Goal: Task Accomplishment & Management: Complete application form

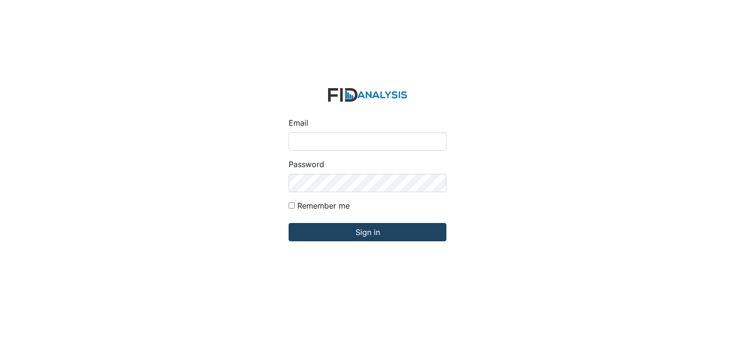
type input "[EMAIL_ADDRESS][DOMAIN_NAME]"
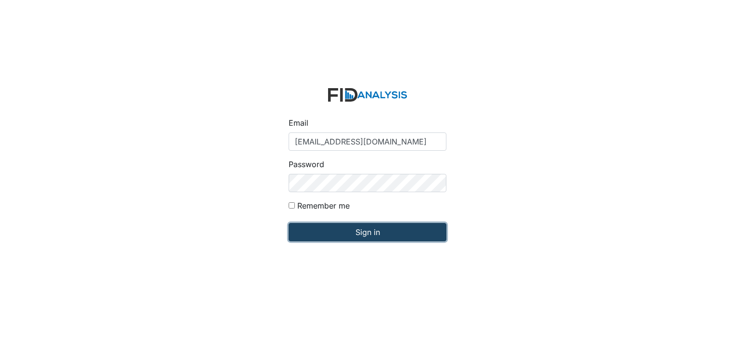
click at [359, 225] on input "Sign in" at bounding box center [368, 232] width 158 height 18
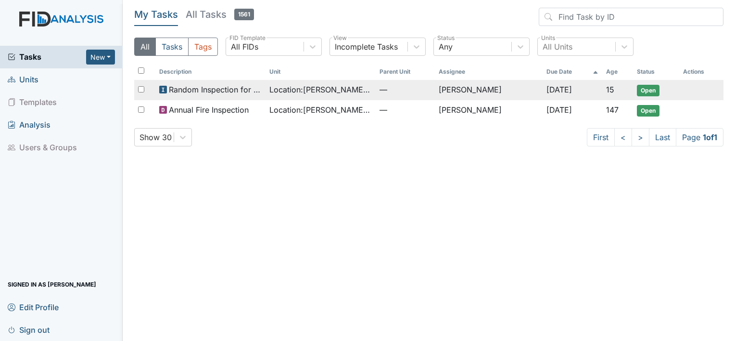
click at [233, 91] on span "Random Inspection for AM" at bounding box center [215, 90] width 93 height 12
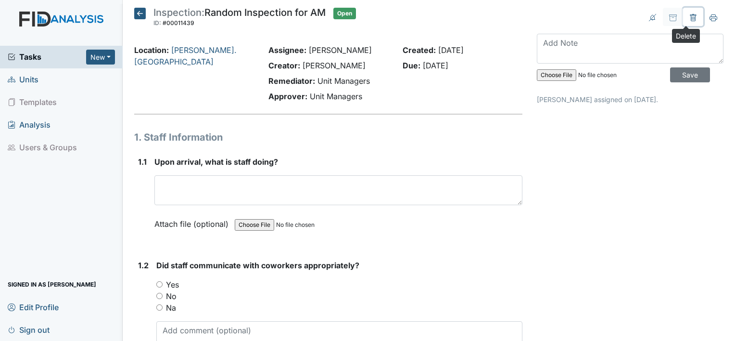
click at [690, 17] on button at bounding box center [693, 17] width 20 height 18
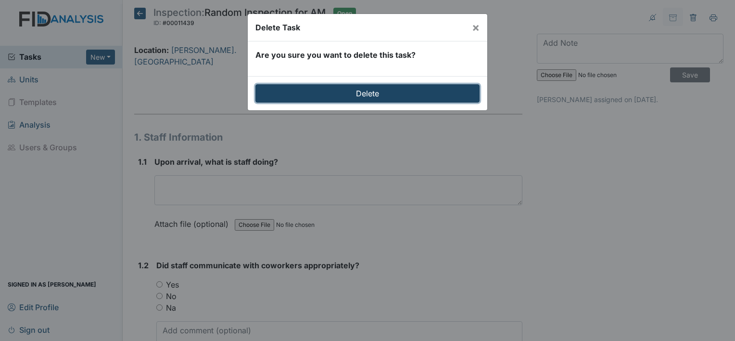
click at [327, 93] on input "Delete" at bounding box center [368, 93] width 224 height 18
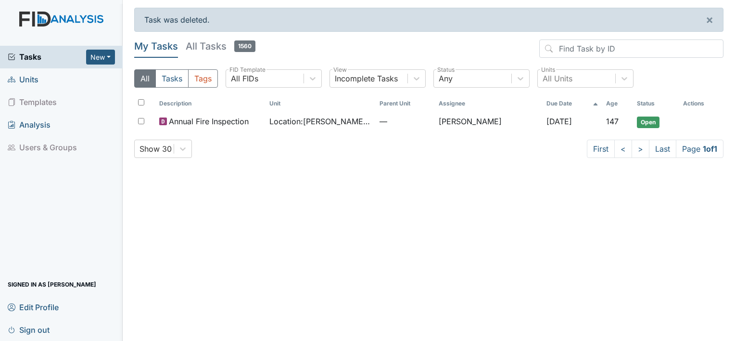
click at [24, 79] on span "Units" at bounding box center [23, 79] width 31 height 15
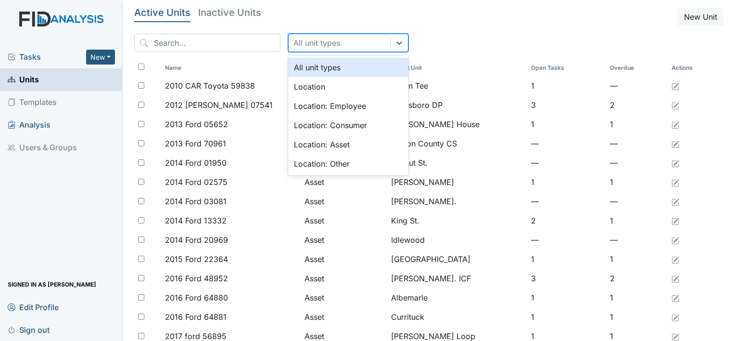
click at [294, 38] on div "All unit types" at bounding box center [317, 43] width 47 height 12
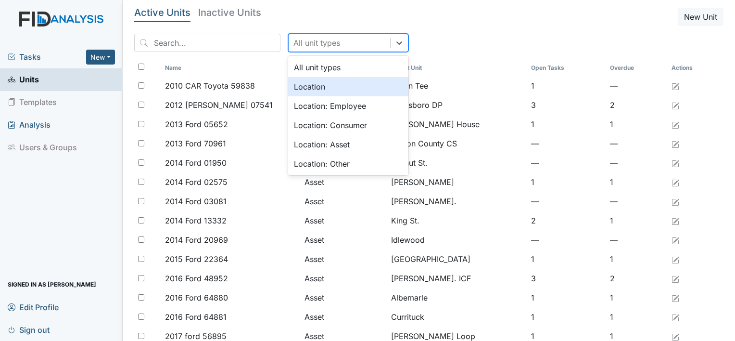
click at [297, 85] on div "Location" at bounding box center [348, 86] width 120 height 19
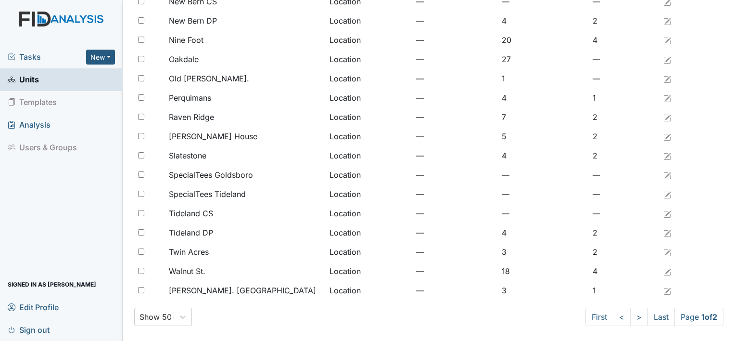
scroll to position [739, 0]
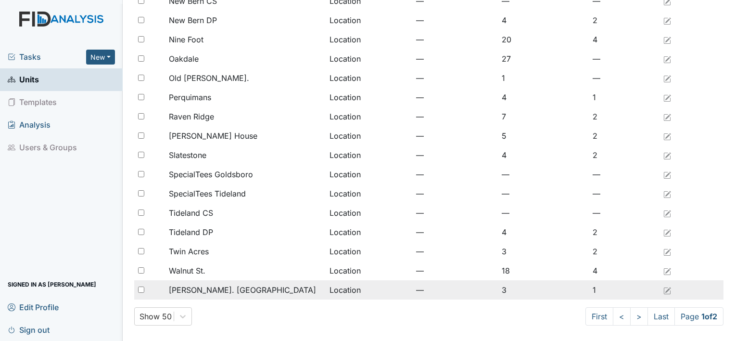
click at [138, 295] on div at bounding box center [149, 289] width 31 height 19
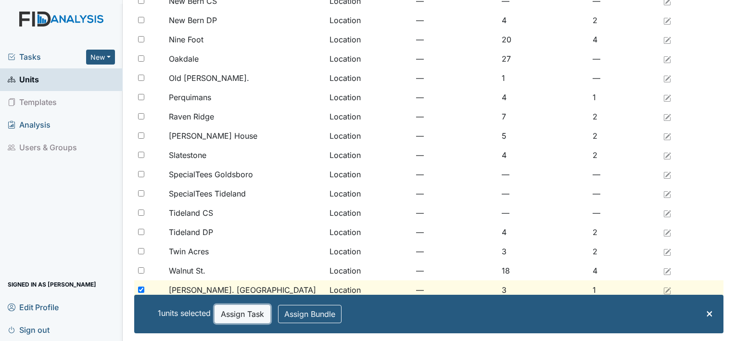
click at [249, 311] on button "Assign Task" at bounding box center [243, 314] width 56 height 18
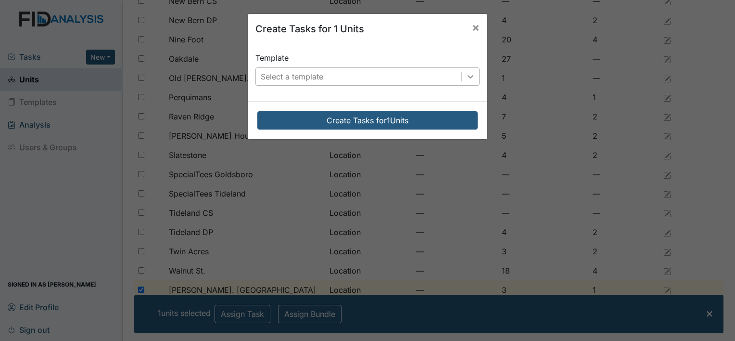
click at [466, 78] on icon at bounding box center [471, 77] width 10 height 10
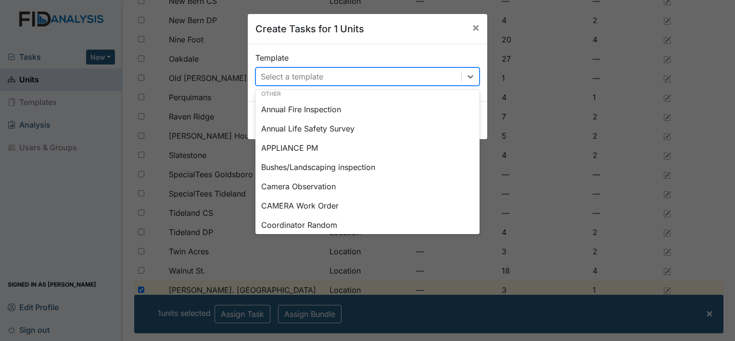
scroll to position [0, 0]
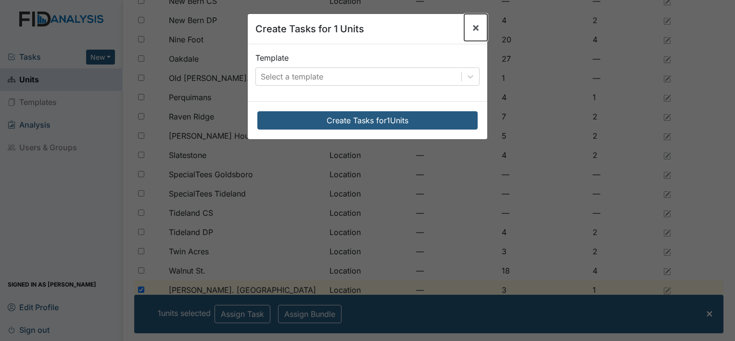
click at [472, 28] on span "×" at bounding box center [476, 27] width 8 height 14
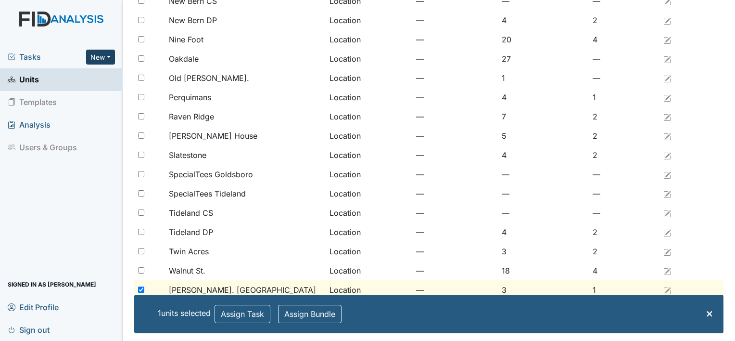
click at [86, 54] on button "New" at bounding box center [100, 57] width 29 height 15
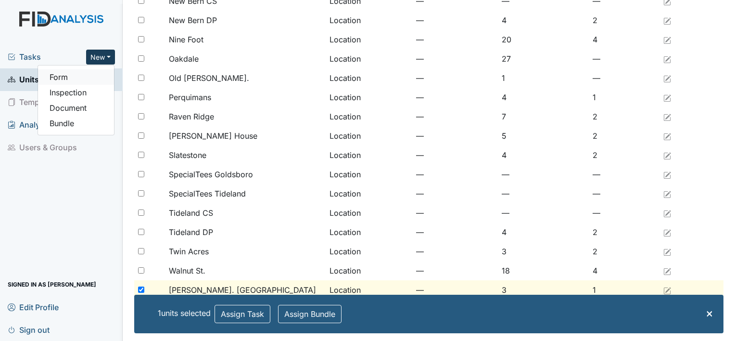
click at [68, 76] on link "Form" at bounding box center [76, 76] width 76 height 15
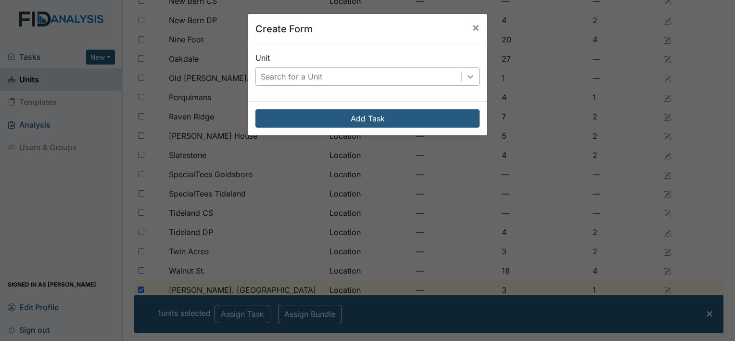
click at [468, 76] on icon at bounding box center [471, 76] width 6 height 3
click at [475, 26] on span "×" at bounding box center [476, 27] width 8 height 14
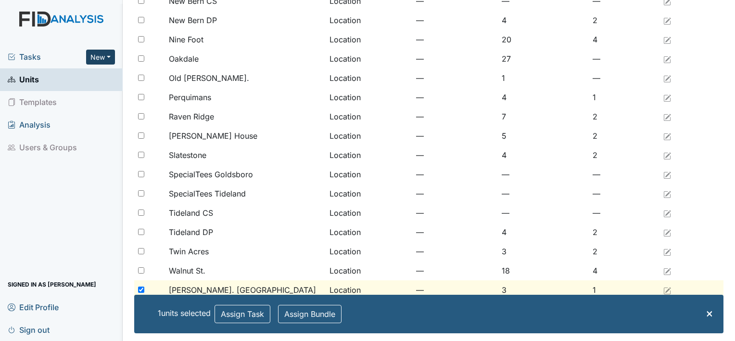
click at [102, 58] on button "New" at bounding box center [100, 57] width 29 height 15
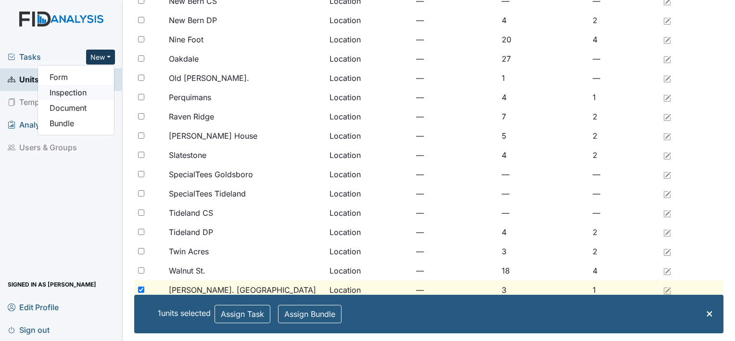
click at [88, 92] on link "Inspection" at bounding box center [76, 92] width 76 height 15
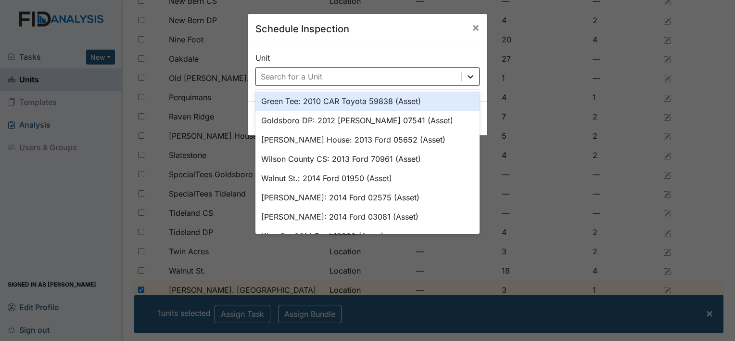
click at [468, 77] on icon at bounding box center [471, 76] width 6 height 3
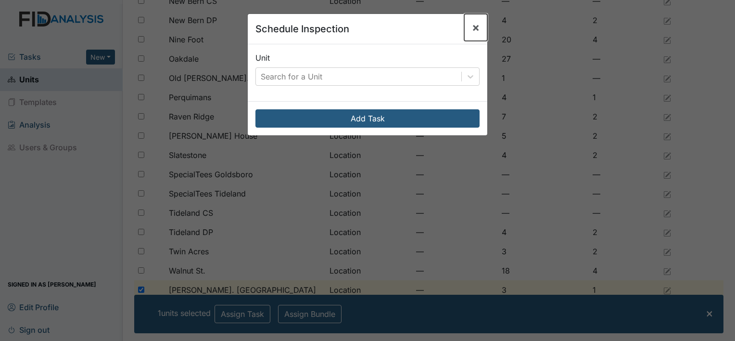
click at [475, 30] on span "×" at bounding box center [476, 27] width 8 height 14
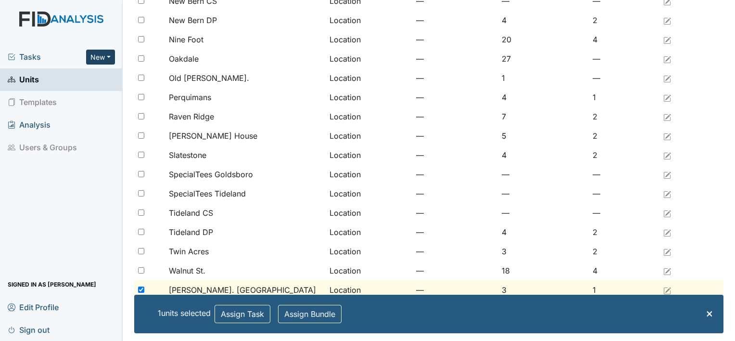
click at [102, 52] on button "New" at bounding box center [100, 57] width 29 height 15
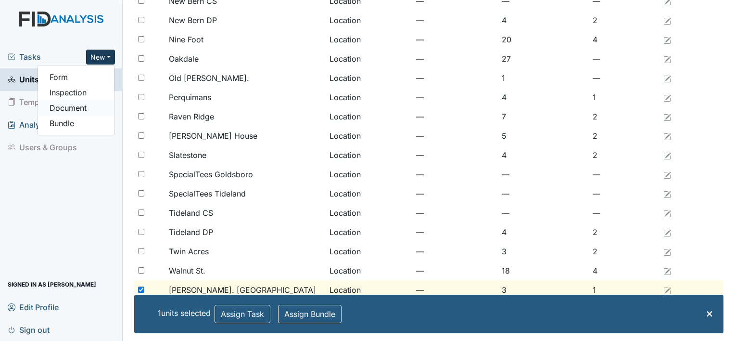
click at [81, 108] on link "Document" at bounding box center [76, 107] width 76 height 15
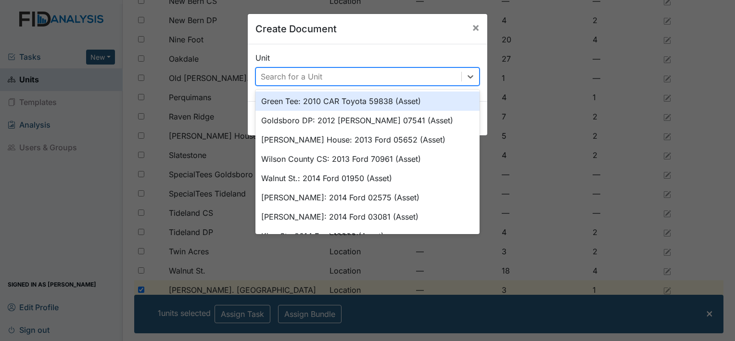
click at [396, 78] on div "Search for a Unit" at bounding box center [358, 76] width 205 height 17
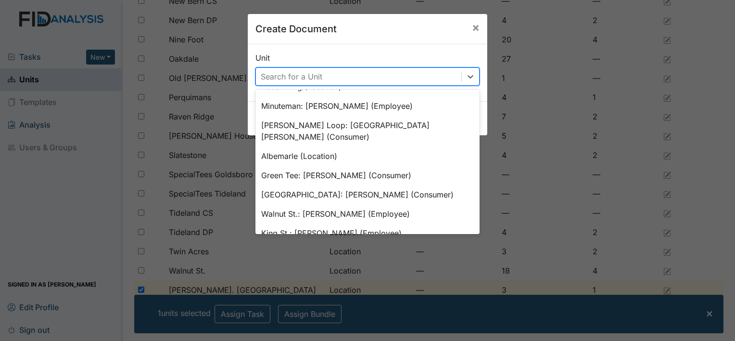
scroll to position [822, 0]
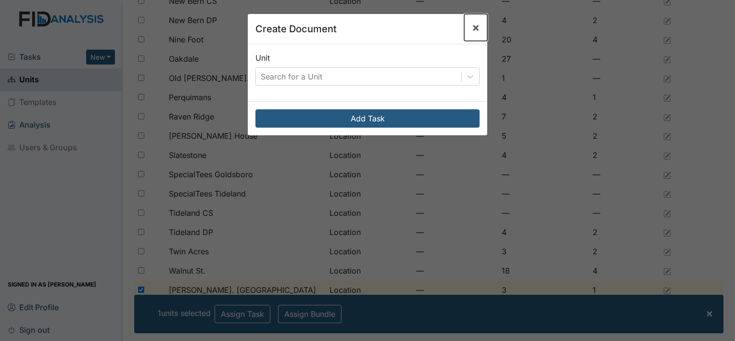
click at [474, 26] on span "×" at bounding box center [476, 27] width 8 height 14
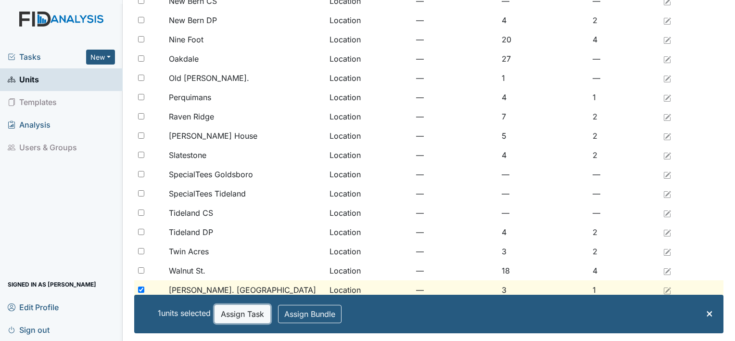
click at [255, 312] on button "Assign Task" at bounding box center [243, 314] width 56 height 18
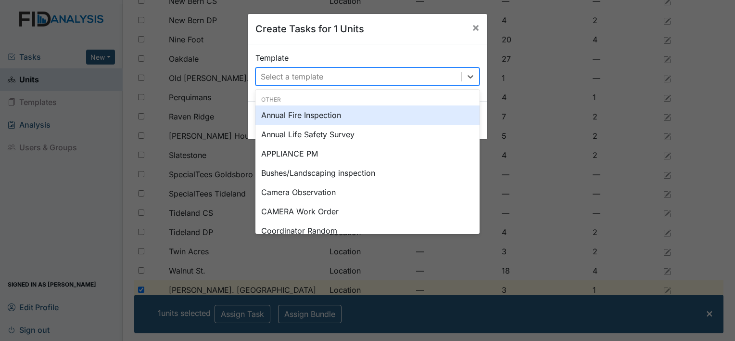
click at [372, 75] on div "Select a template" at bounding box center [358, 76] width 205 height 17
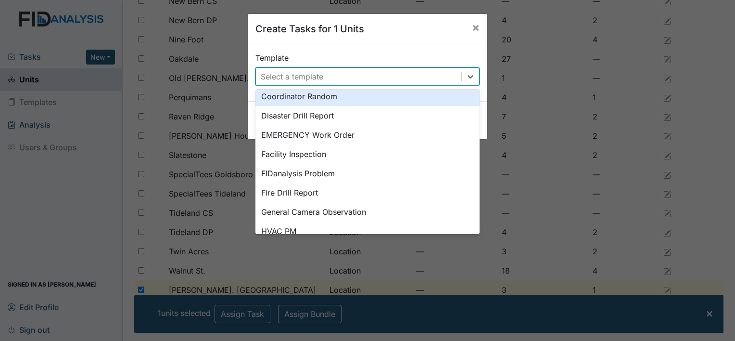
scroll to position [135, 0]
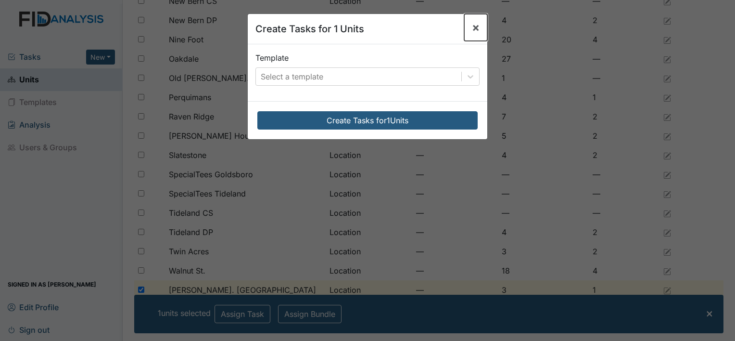
click at [475, 28] on span "×" at bounding box center [476, 27] width 8 height 14
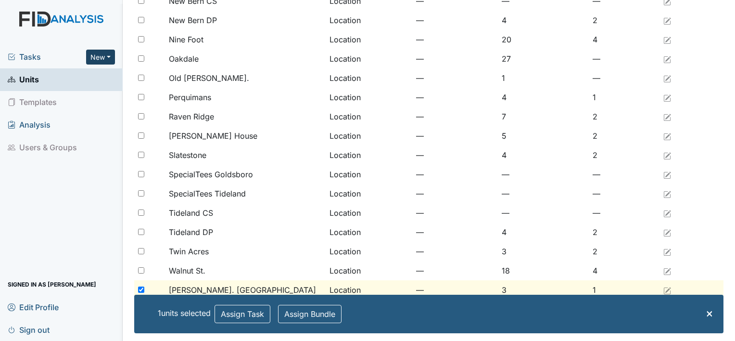
click at [97, 60] on button "New" at bounding box center [100, 57] width 29 height 15
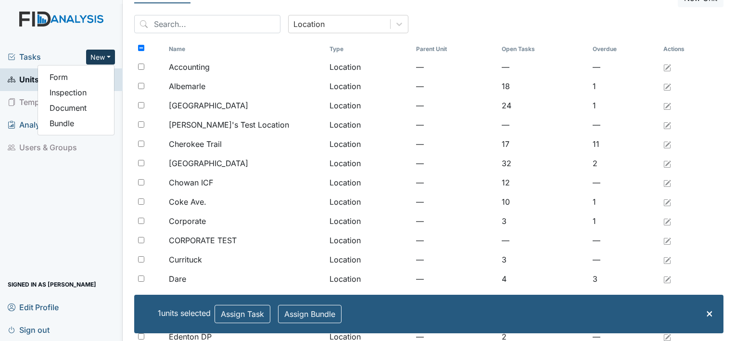
scroll to position [0, 0]
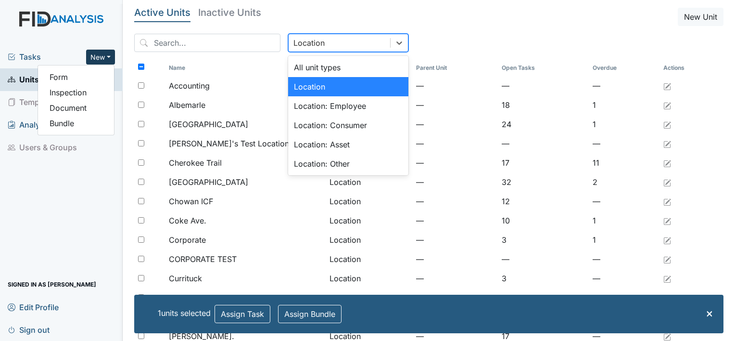
click at [350, 37] on div "Location" at bounding box center [340, 42] width 102 height 17
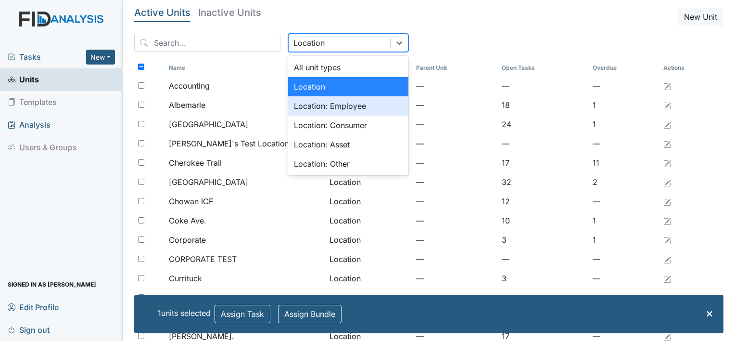
click at [320, 111] on div "Location: Employee" at bounding box center [348, 105] width 120 height 19
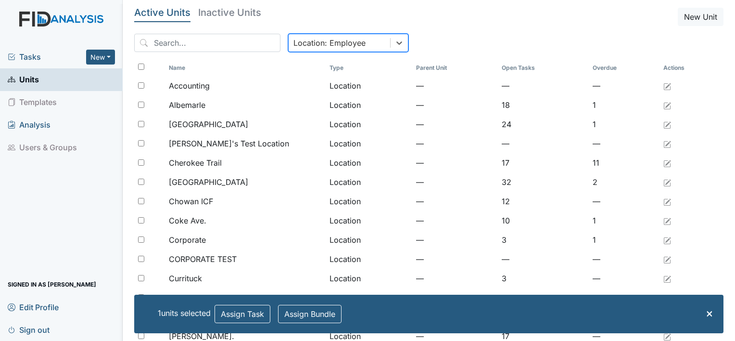
checkbox input "false"
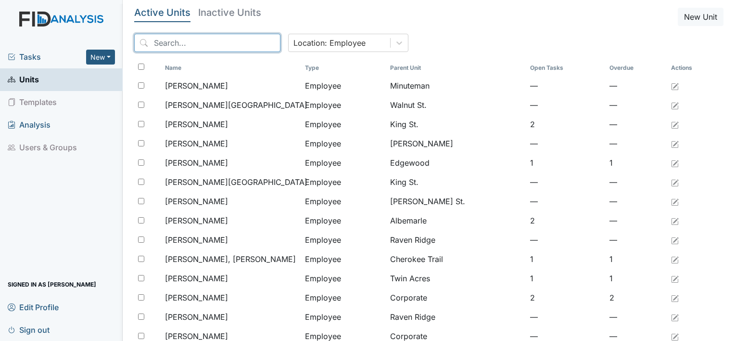
click at [166, 51] on input "search" at bounding box center [207, 43] width 146 height 18
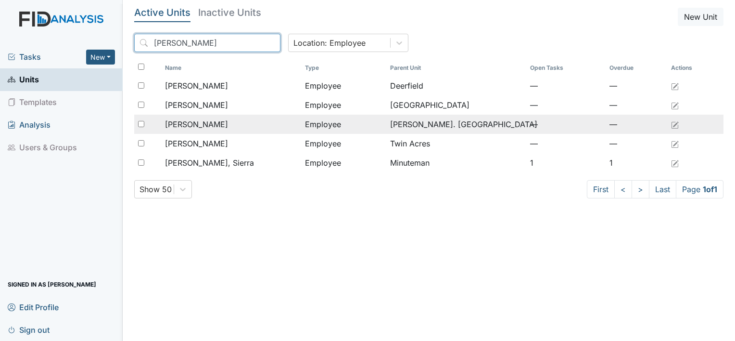
type input "[PERSON_NAME]"
click at [218, 124] on span "[PERSON_NAME]" at bounding box center [196, 124] width 63 height 12
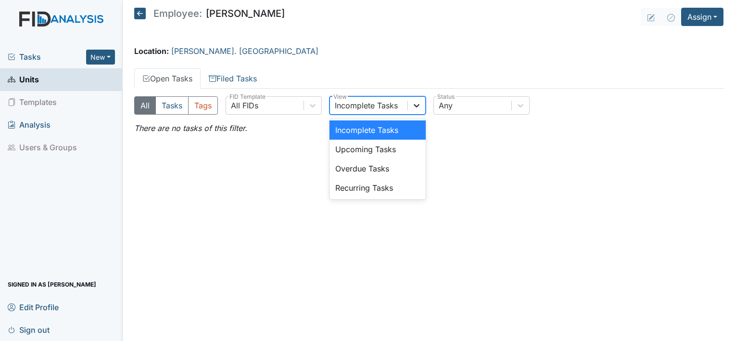
click at [418, 104] on icon at bounding box center [417, 105] width 6 height 3
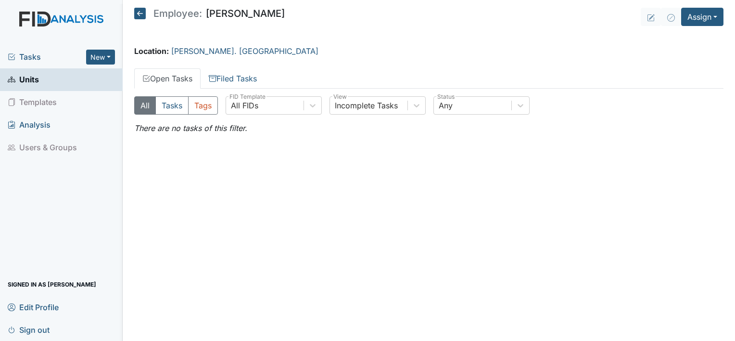
click at [461, 129] on div "All Tasks Tags All FIDs FID Template Incomplete Tasks View Any Status There are…" at bounding box center [429, 115] width 590 height 38
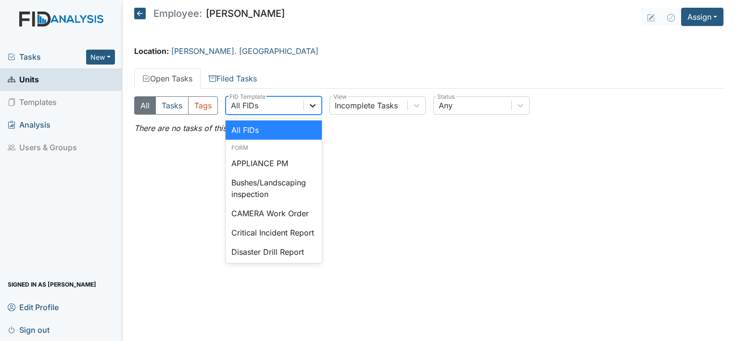
click at [311, 103] on icon at bounding box center [313, 106] width 10 height 10
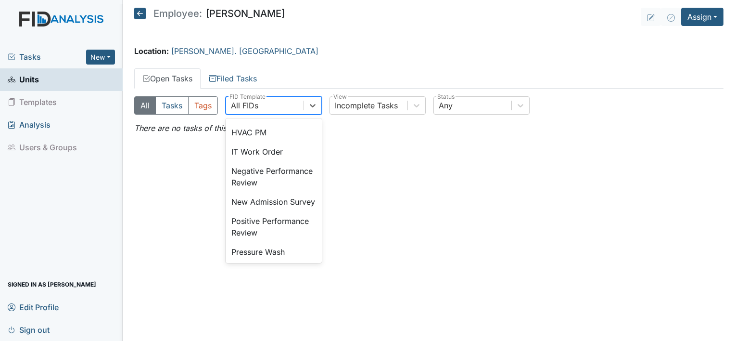
scroll to position [231, 0]
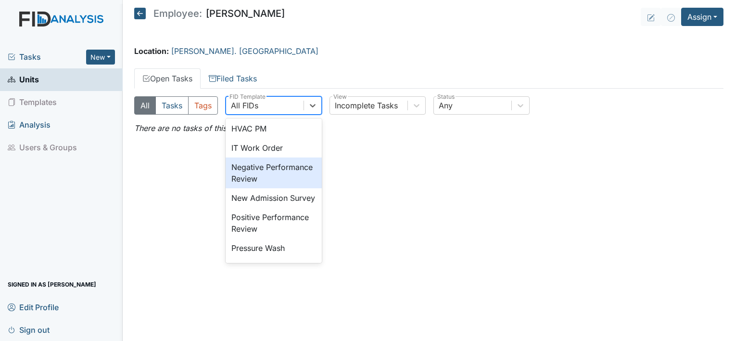
click at [280, 183] on div "Negative Performance Review" at bounding box center [274, 172] width 96 height 31
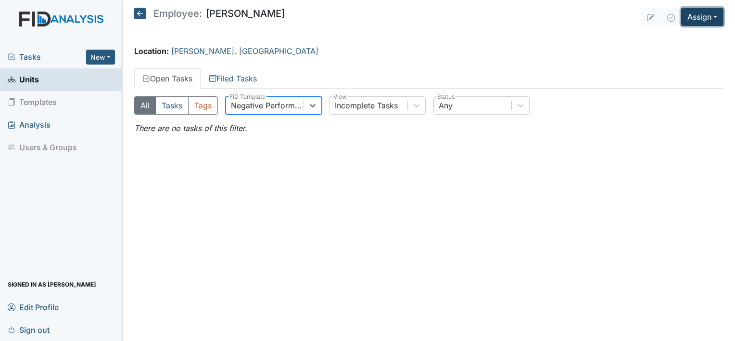
click at [706, 23] on button "Assign" at bounding box center [702, 17] width 42 height 18
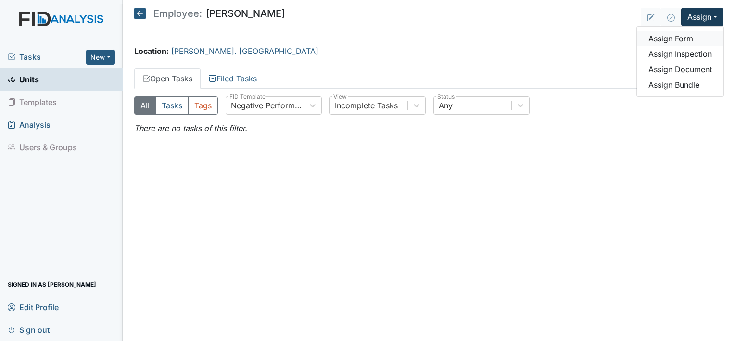
click at [687, 38] on link "Assign Form" at bounding box center [680, 38] width 87 height 15
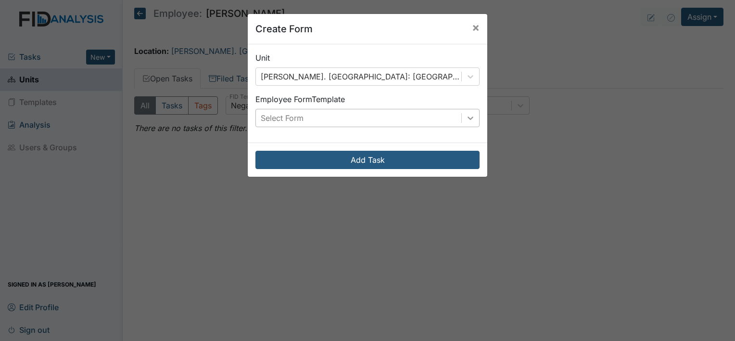
click at [468, 124] on div at bounding box center [470, 117] width 17 height 17
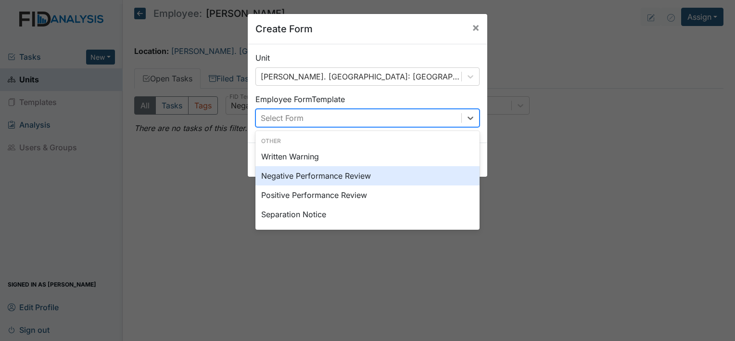
click at [418, 175] on div "Negative Performance Review" at bounding box center [368, 175] width 224 height 19
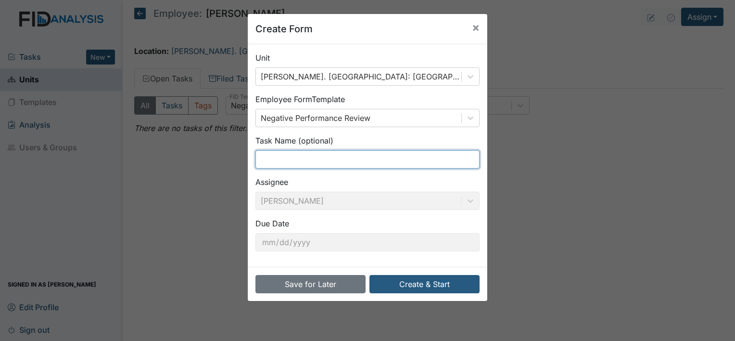
click at [378, 156] on input "text" at bounding box center [368, 159] width 224 height 18
type input "speeding"
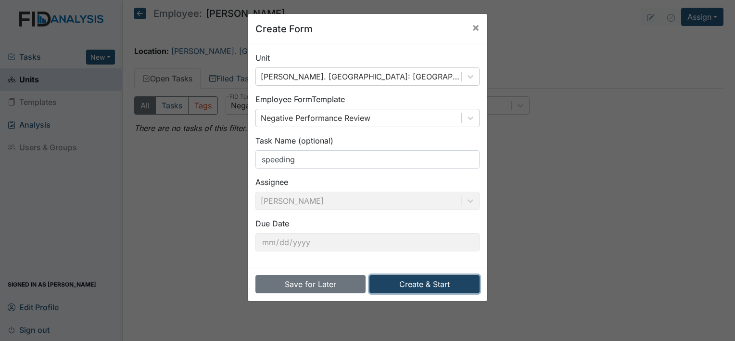
click at [406, 286] on button "Create & Start" at bounding box center [425, 284] width 110 height 18
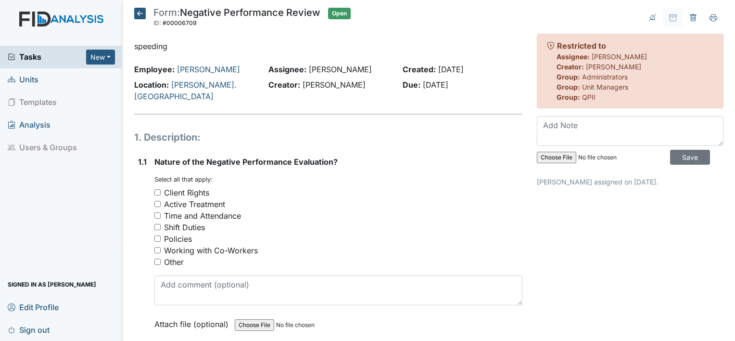
click at [156, 235] on input "Policies" at bounding box center [157, 238] width 6 height 6
checkbox input "true"
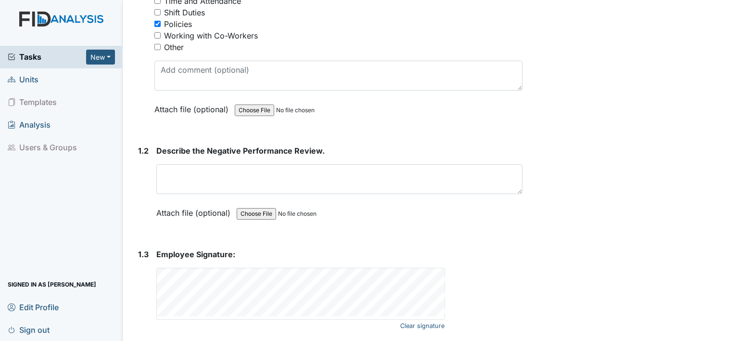
scroll to position [231, 0]
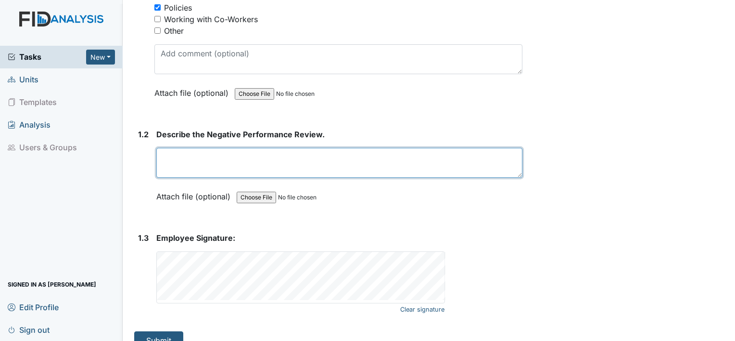
click at [220, 148] on textarea at bounding box center [339, 163] width 366 height 30
click at [339, 148] on textarea "Ms. Harris has went over the speeding ticket" at bounding box center [339, 163] width 366 height 30
type textarea "Ms. Harris has went over the speeding limit"
